Goal: Task Accomplishment & Management: Manage account settings

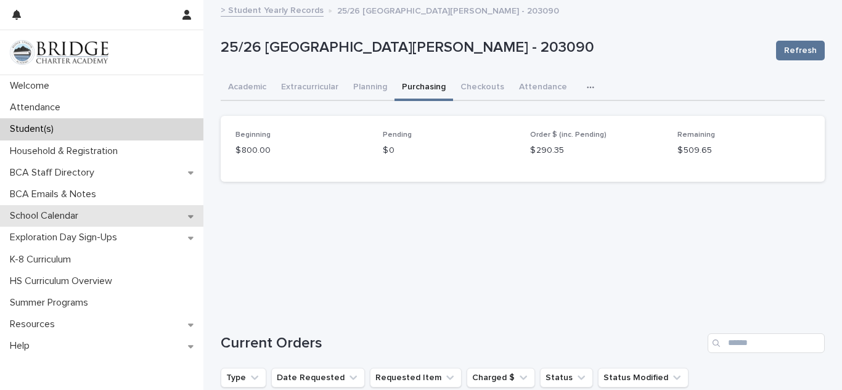
click at [104, 215] on div "School Calendar" at bounding box center [102, 216] width 204 height 22
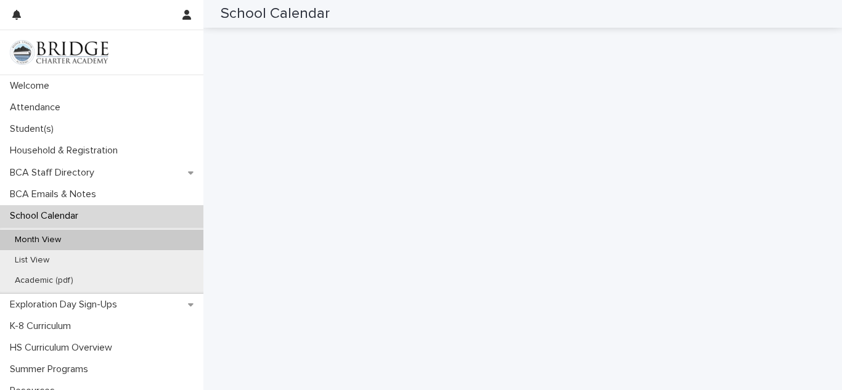
scroll to position [207, 0]
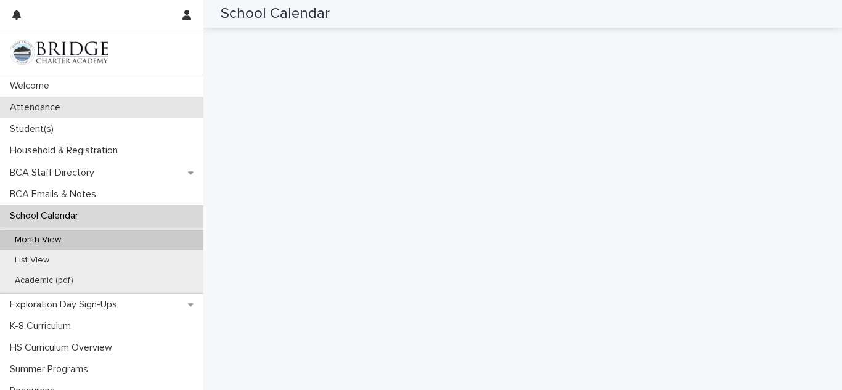
click at [30, 111] on p "Attendance" at bounding box center [37, 108] width 65 height 12
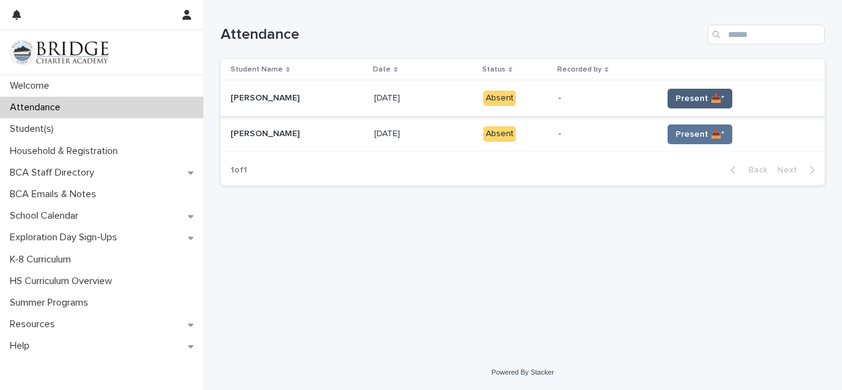
click at [698, 103] on span "Present 📥*" at bounding box center [700, 99] width 49 height 12
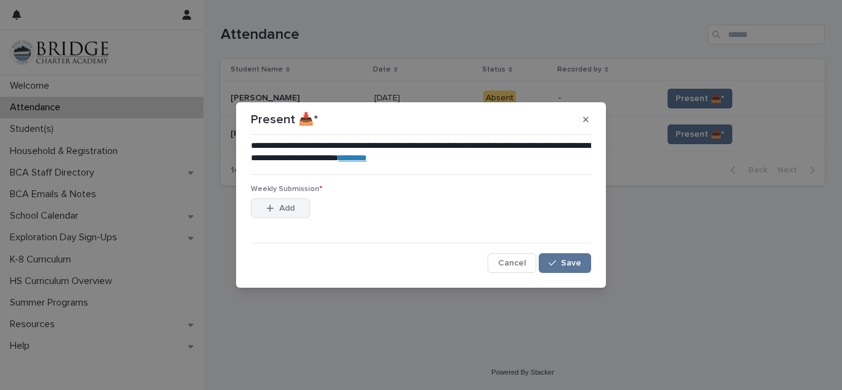
click at [279, 213] on button "Add" at bounding box center [280, 209] width 59 height 20
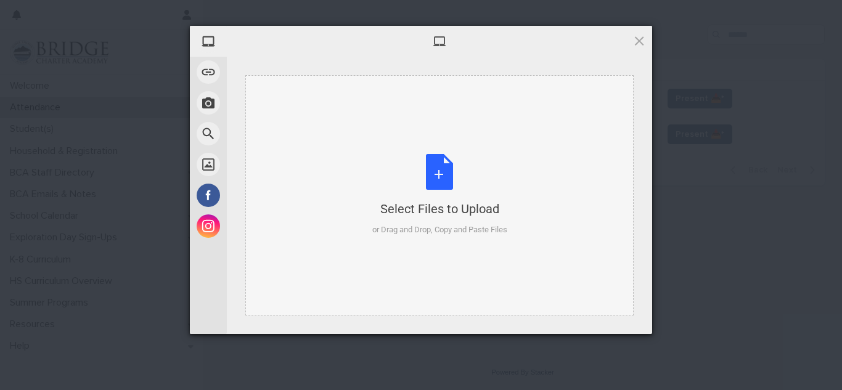
click at [416, 185] on div "Select Files to Upload or Drag and Drop, Copy and Paste Files" at bounding box center [440, 195] width 135 height 82
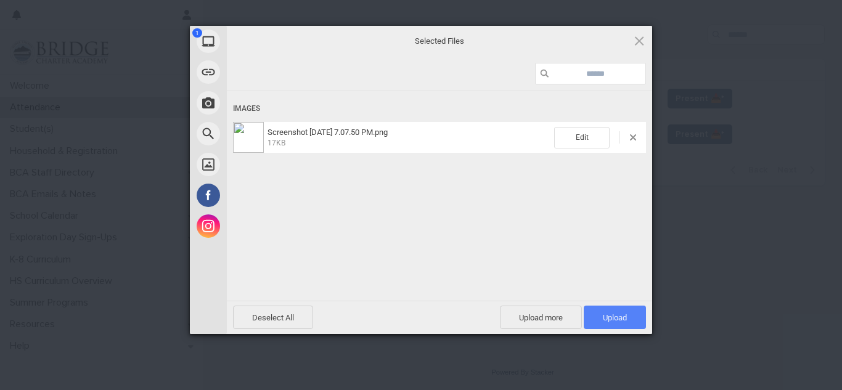
click at [603, 320] on span "Upload 1" at bounding box center [615, 317] width 24 height 9
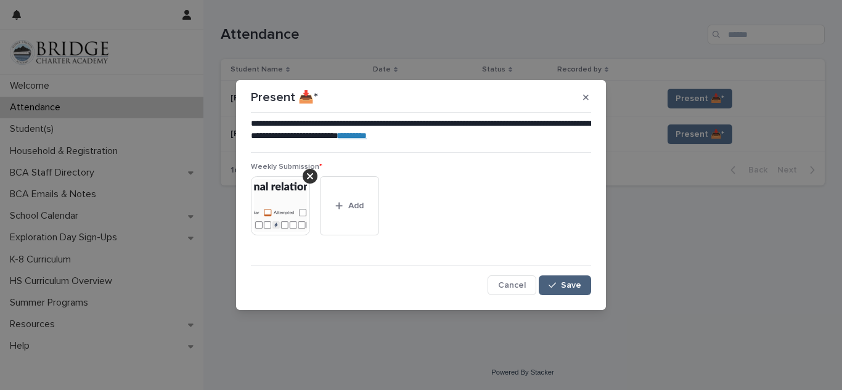
click at [565, 283] on span "Save" at bounding box center [571, 285] width 20 height 9
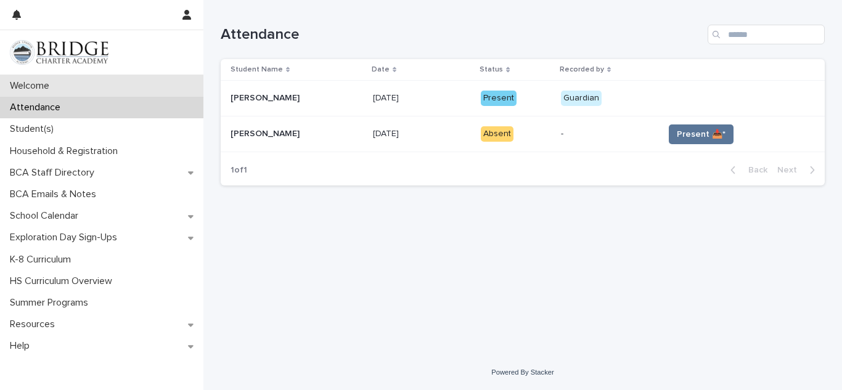
click at [25, 80] on p "Welcome" at bounding box center [32, 86] width 54 height 12
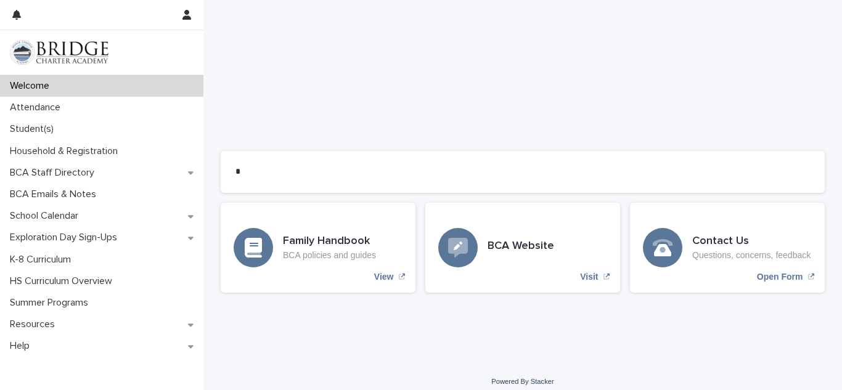
scroll to position [1030, 0]
